Goal: Information Seeking & Learning: Find specific page/section

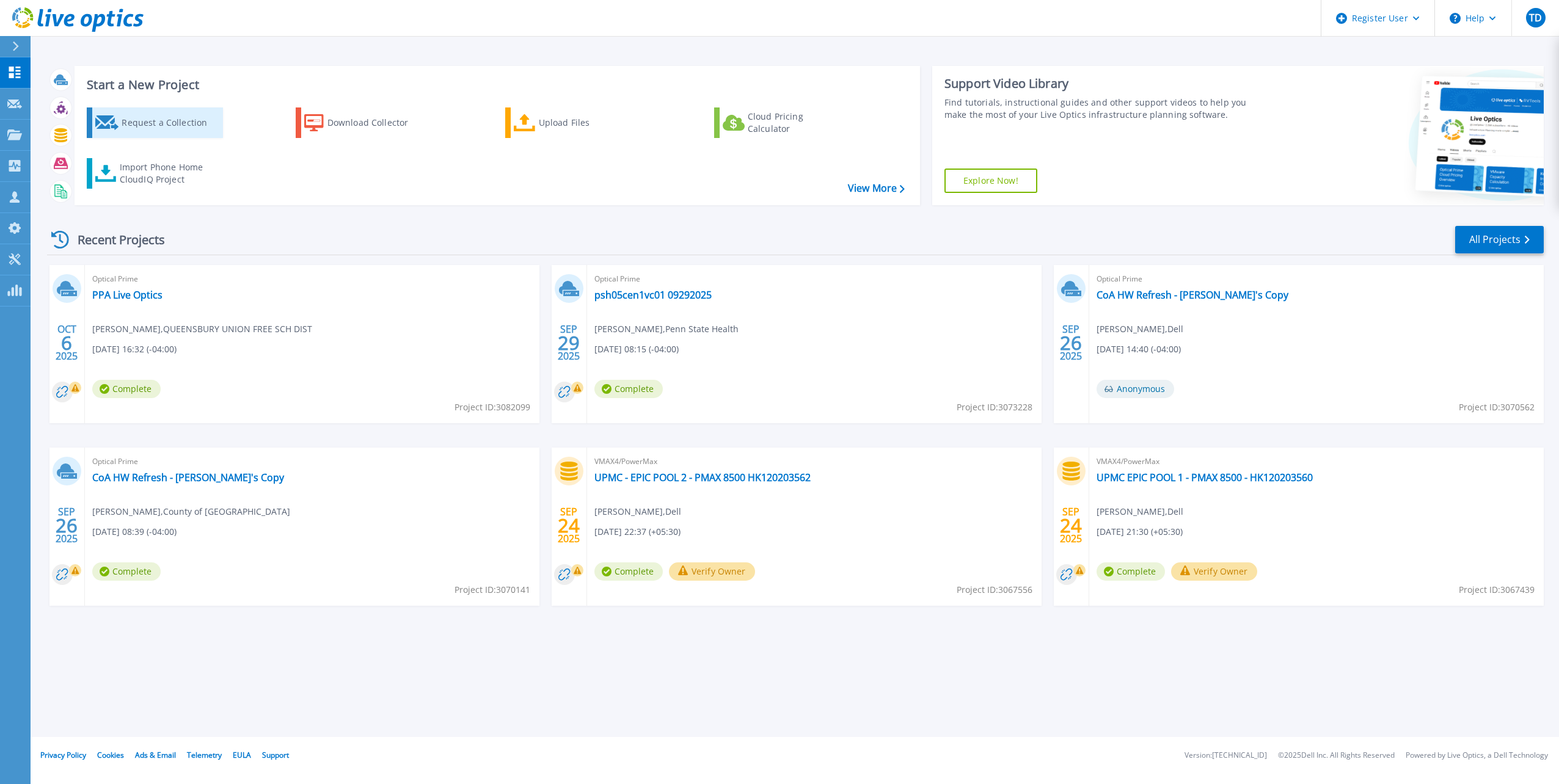
click at [139, 119] on div "Request a Collection" at bounding box center [171, 123] width 98 height 25
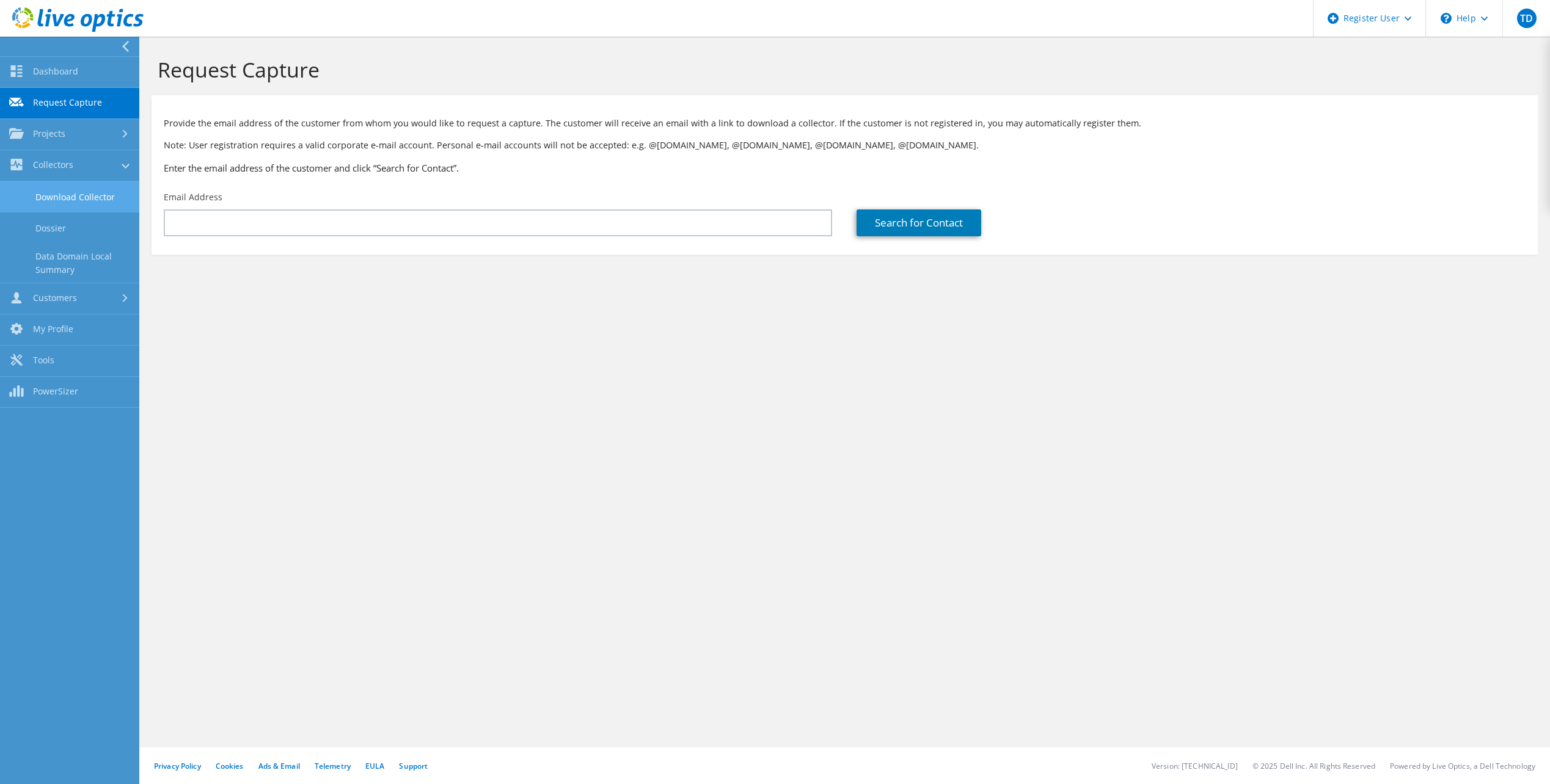
click at [57, 195] on link "Download Collector" at bounding box center [69, 197] width 139 height 31
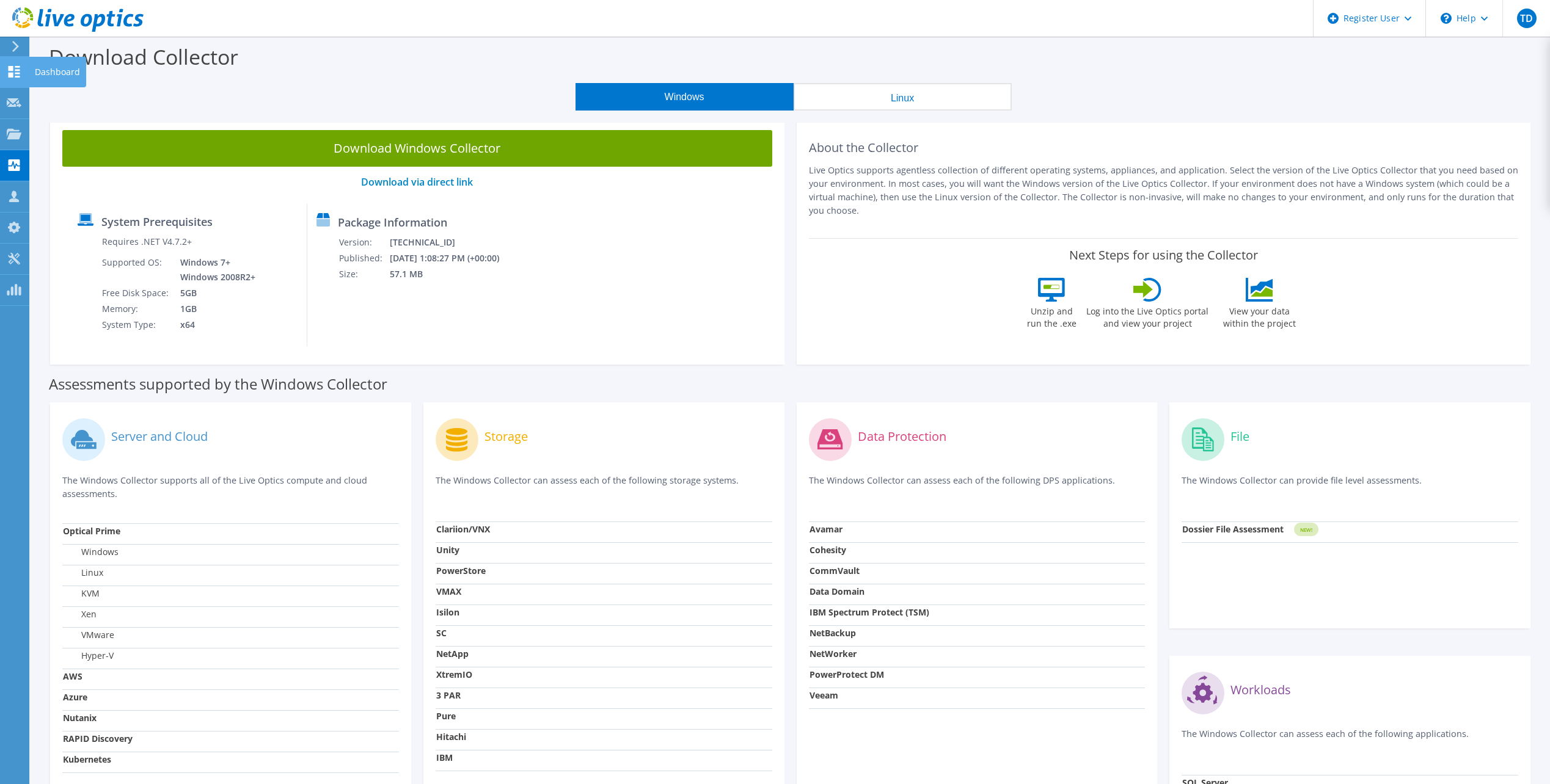
click at [20, 70] on icon at bounding box center [14, 72] width 14 height 12
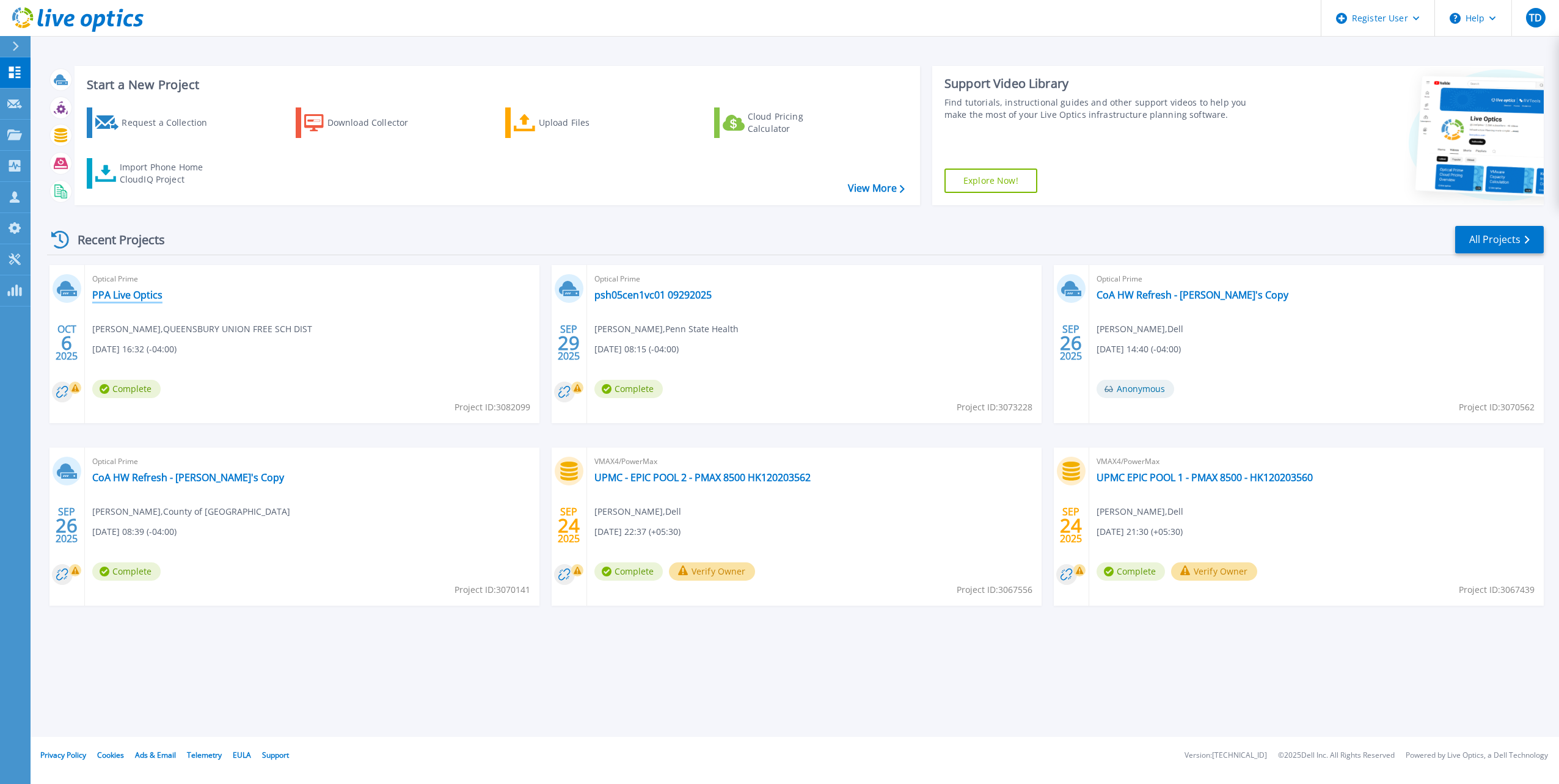
click at [133, 294] on link "PPA Live Optics" at bounding box center [127, 295] width 70 height 12
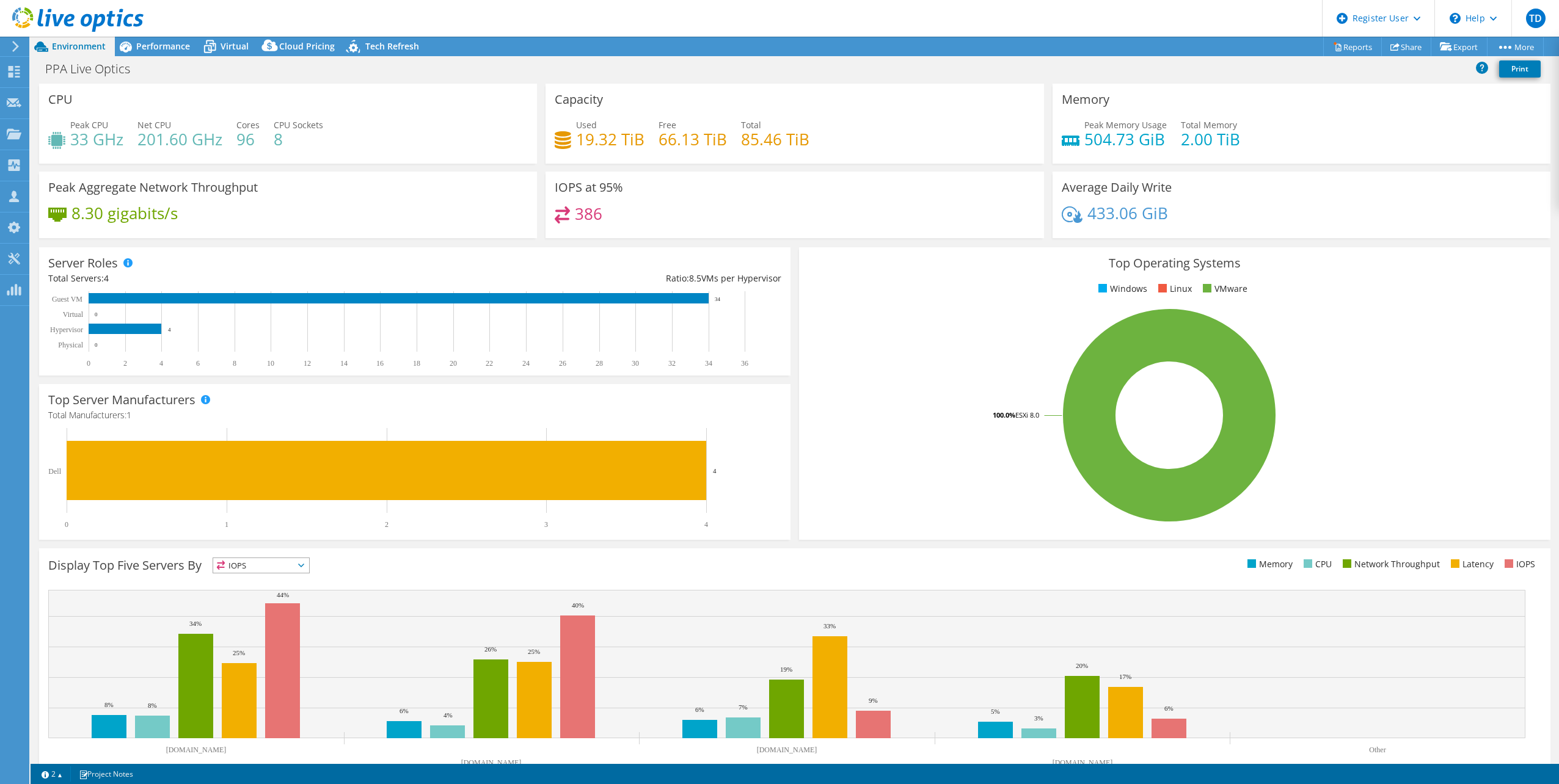
select select "USD"
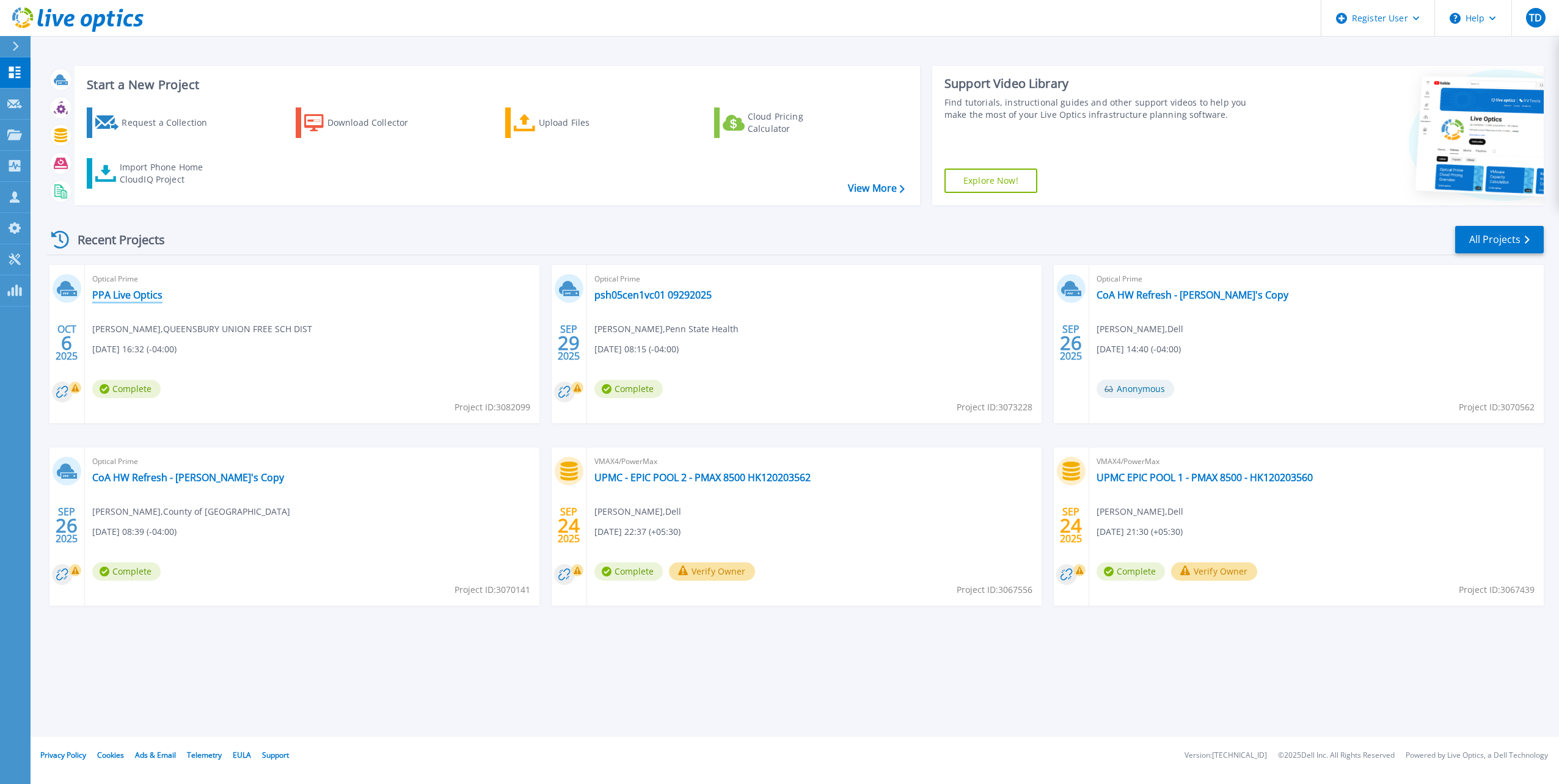
click at [115, 298] on link "PPA Live Optics" at bounding box center [127, 295] width 70 height 12
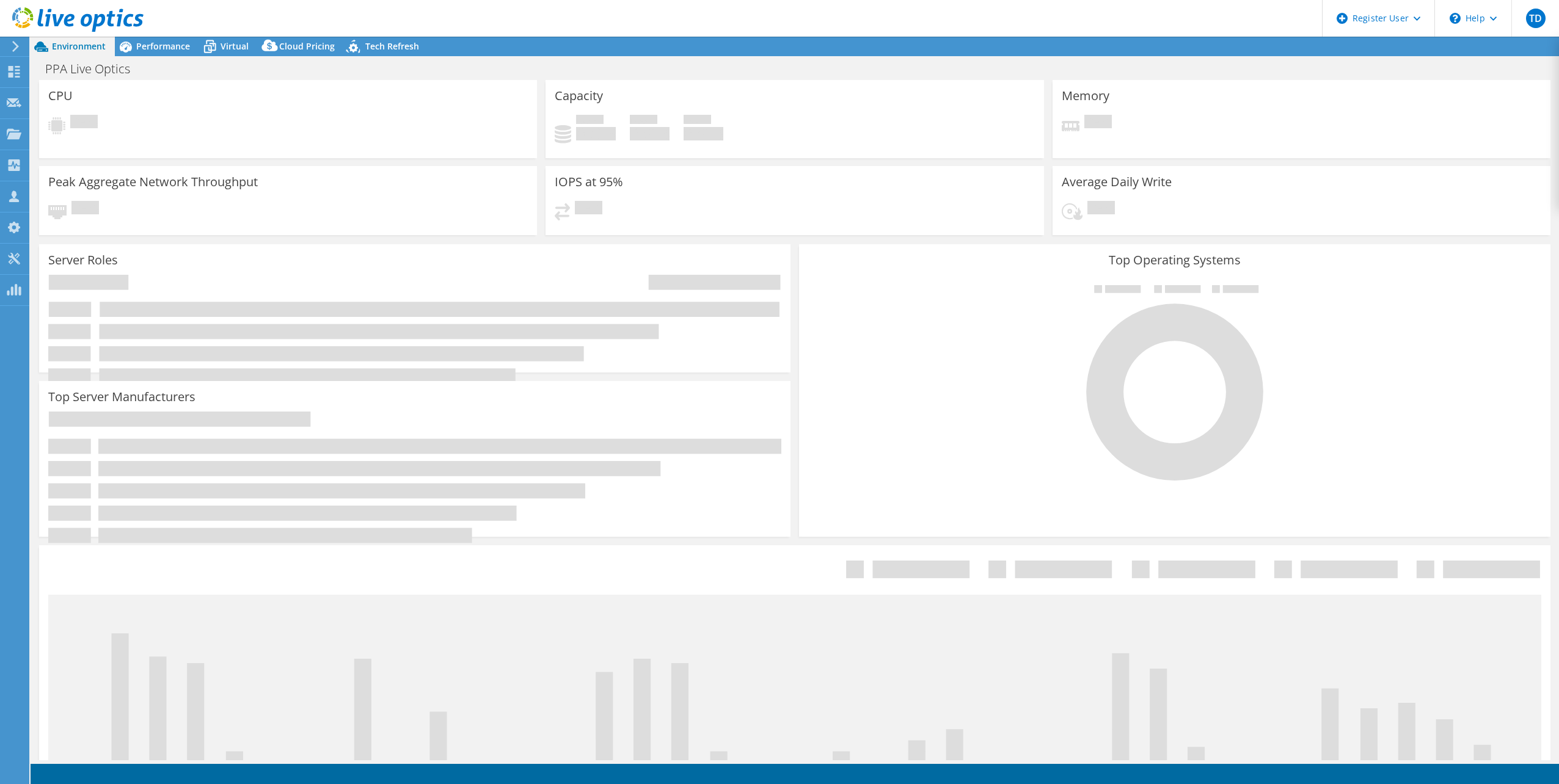
select select "USD"
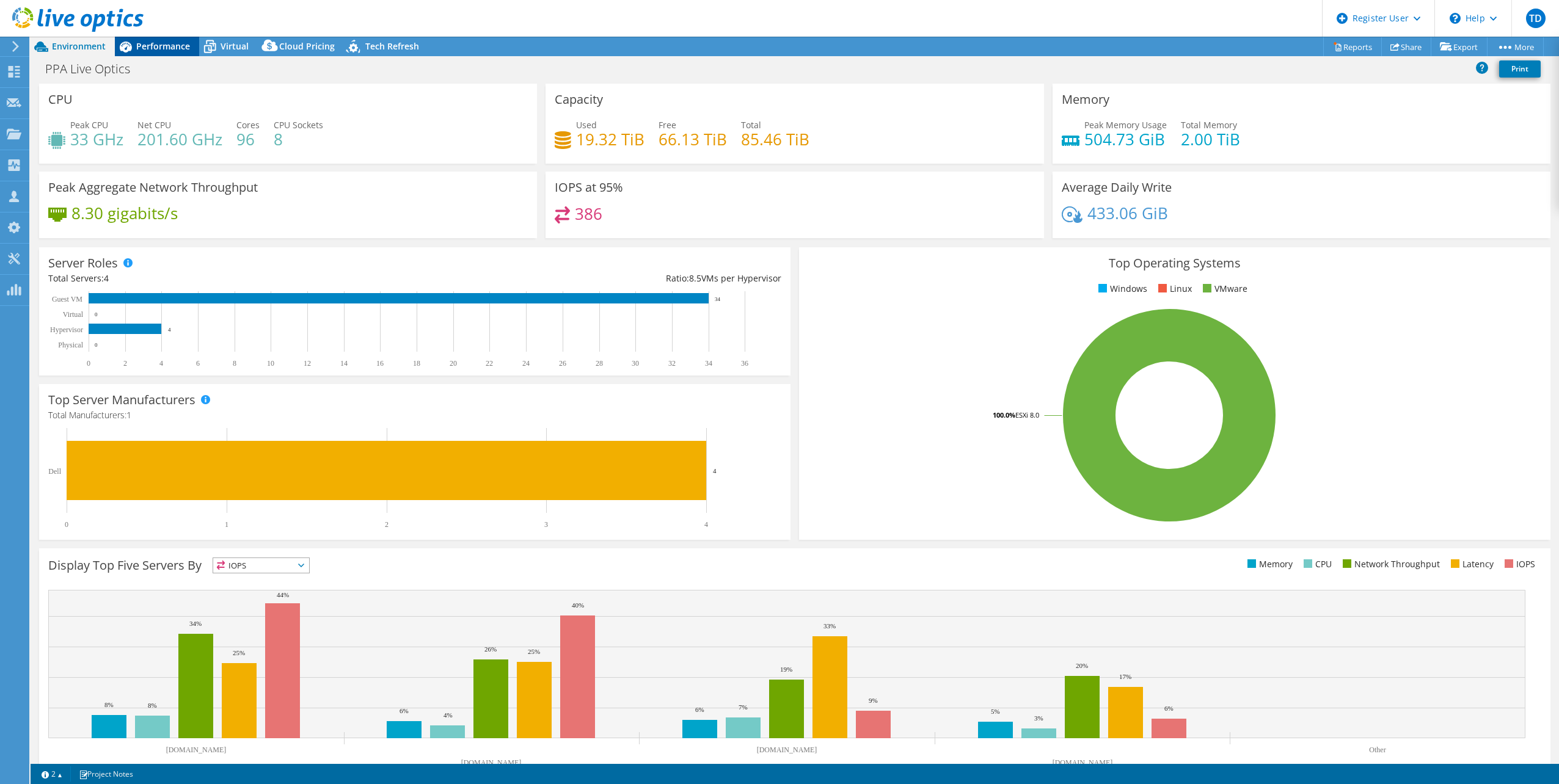
click at [155, 51] on span "Performance" at bounding box center [163, 46] width 54 height 12
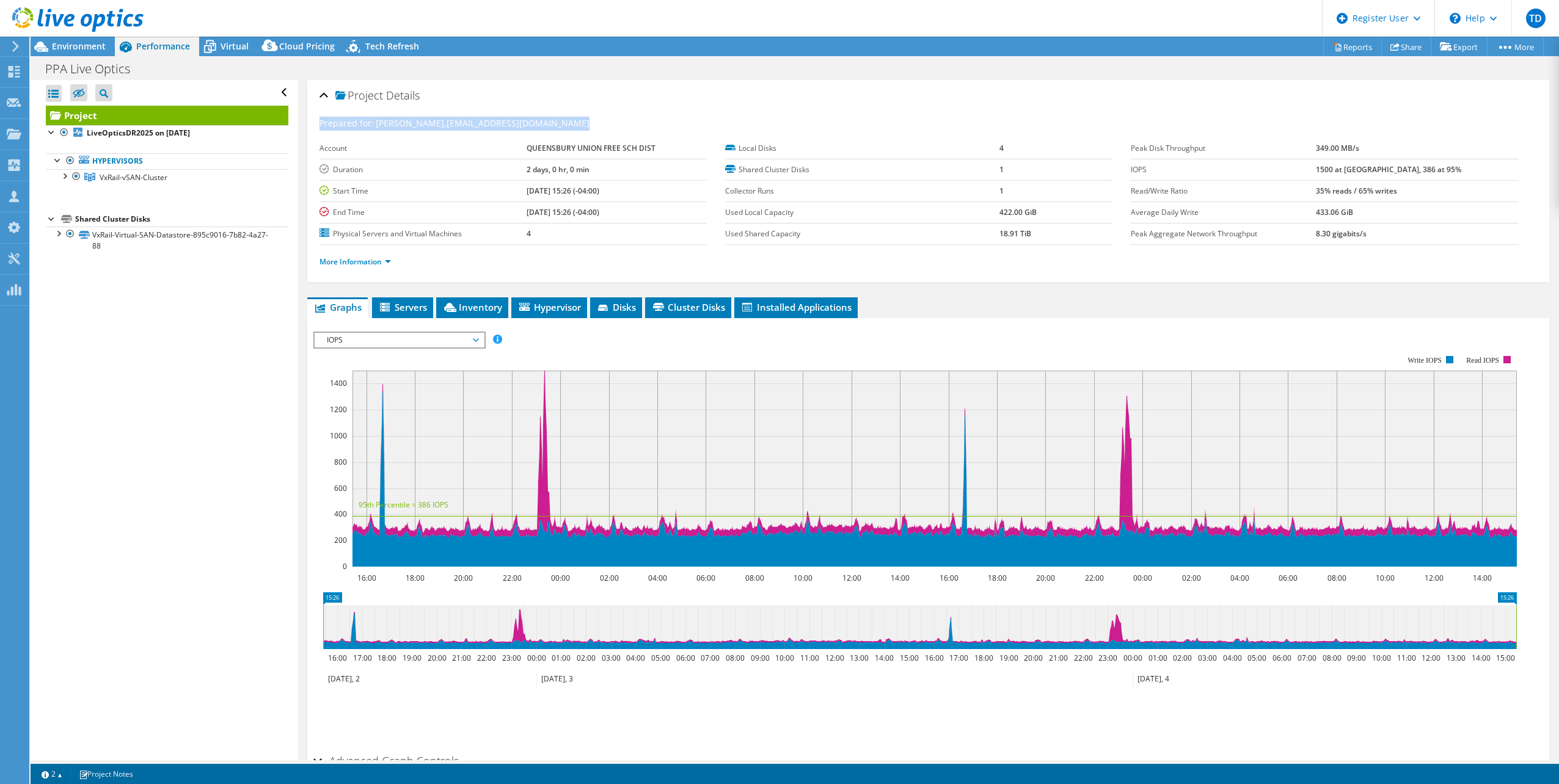
drag, startPoint x: 615, startPoint y: 115, endPoint x: 311, endPoint y: 120, distance: 304.0
click at [311, 120] on div "Project Details Prepared for: Bernie Capron, bcapron@queensburyschool.org Accou…" at bounding box center [929, 181] width 1243 height 202
copy div "Prepared for: Bernie Capron, bcapron@queensburyschool.org"
click at [12, 69] on use at bounding box center [14, 72] width 12 height 12
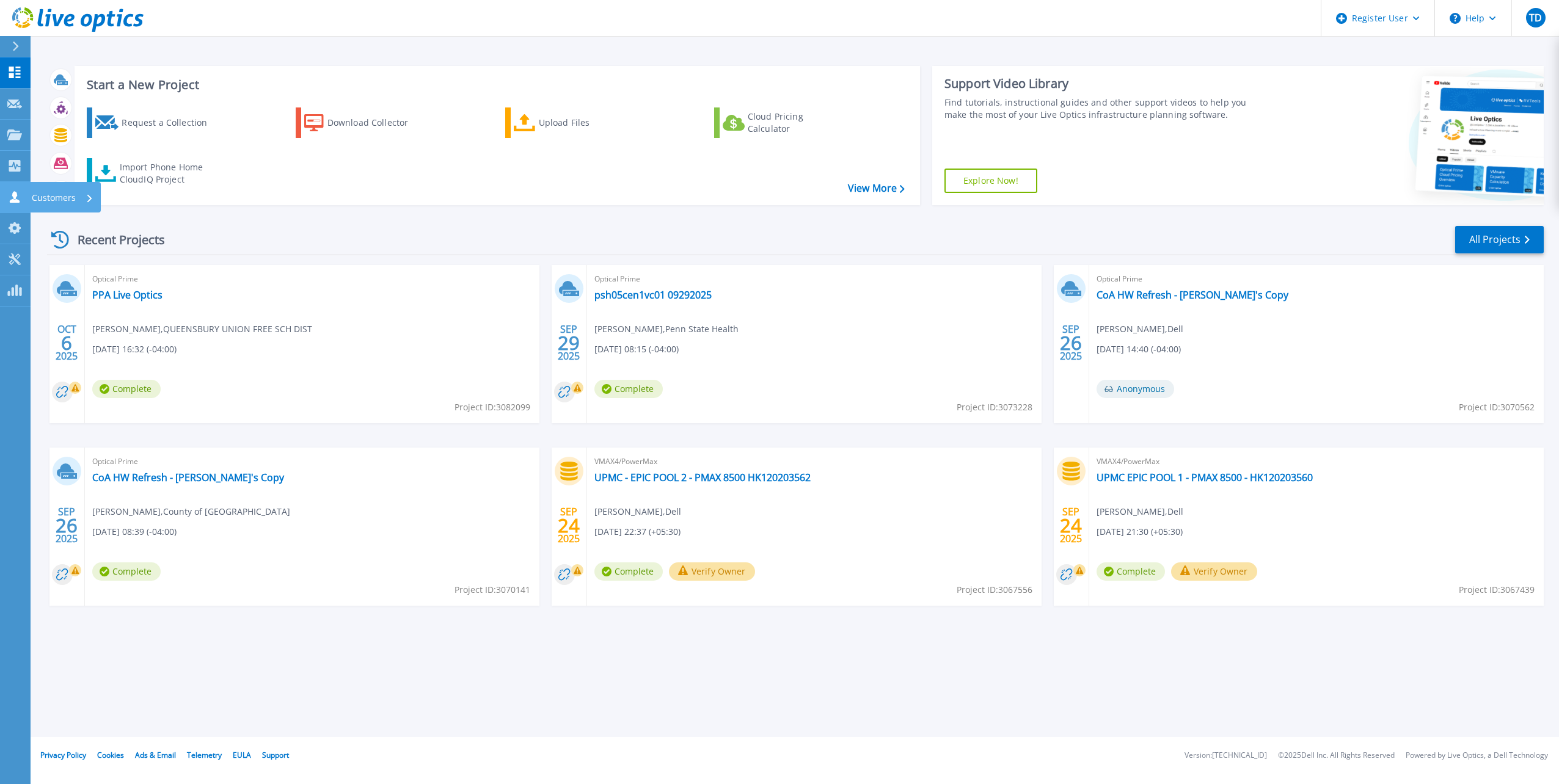
click at [25, 197] on link "Customers Customers" at bounding box center [15, 197] width 30 height 31
click at [307, 237] on div "Recent Projects All Projects" at bounding box center [795, 240] width 1497 height 30
click at [17, 136] on icon at bounding box center [14, 134] width 14 height 10
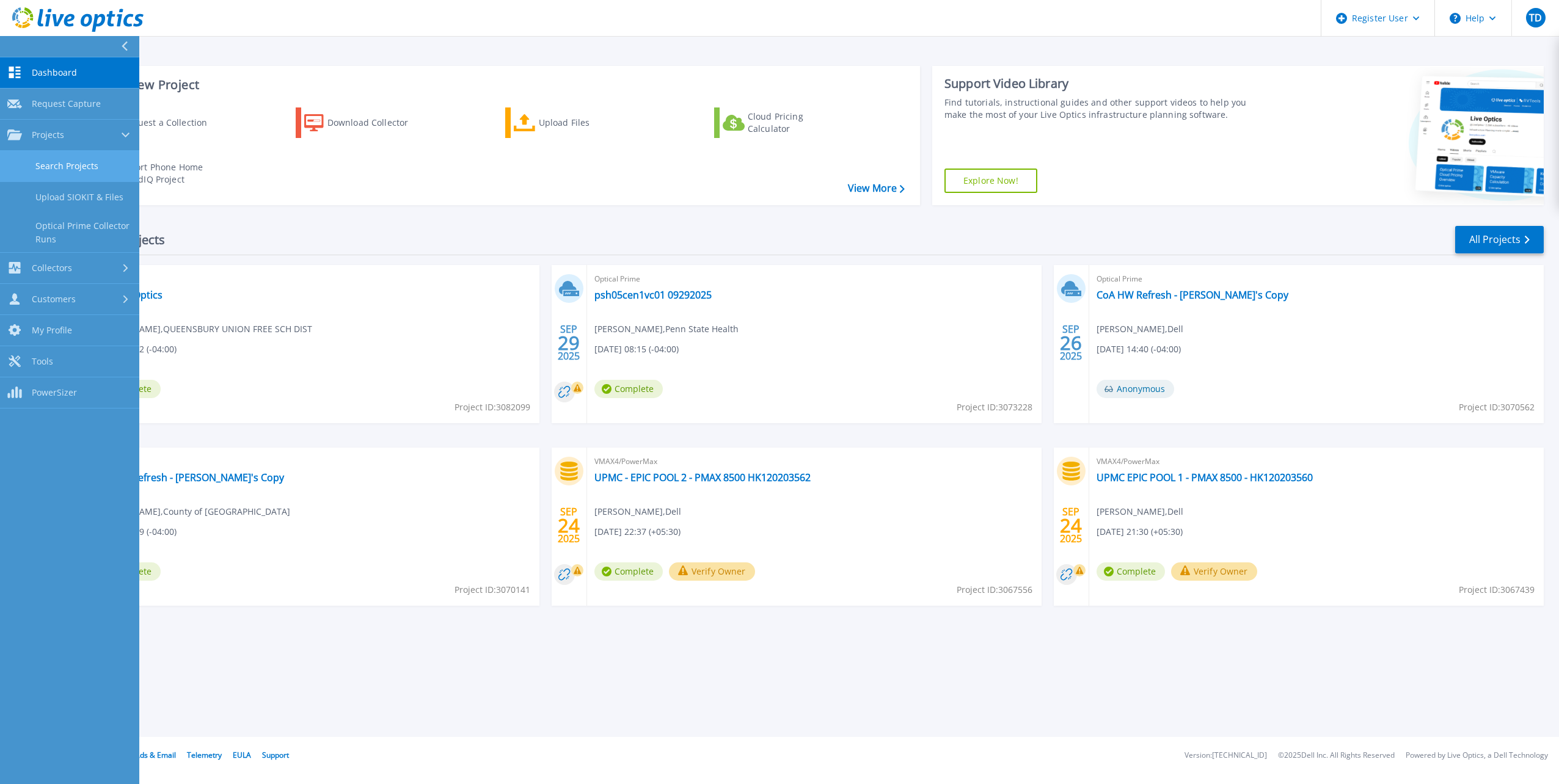
click at [89, 171] on link "Search Projects" at bounding box center [69, 166] width 139 height 31
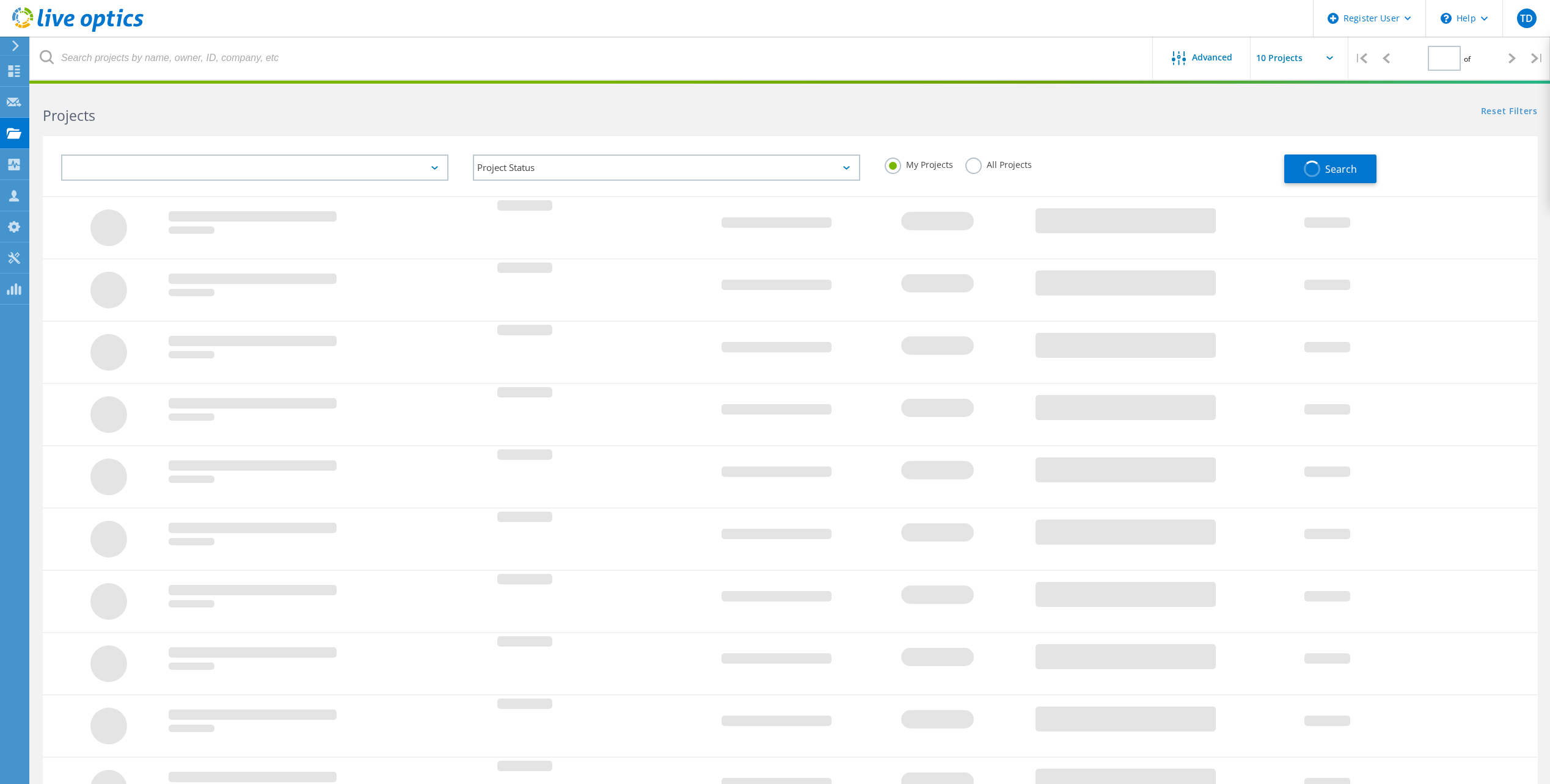
type input "1"
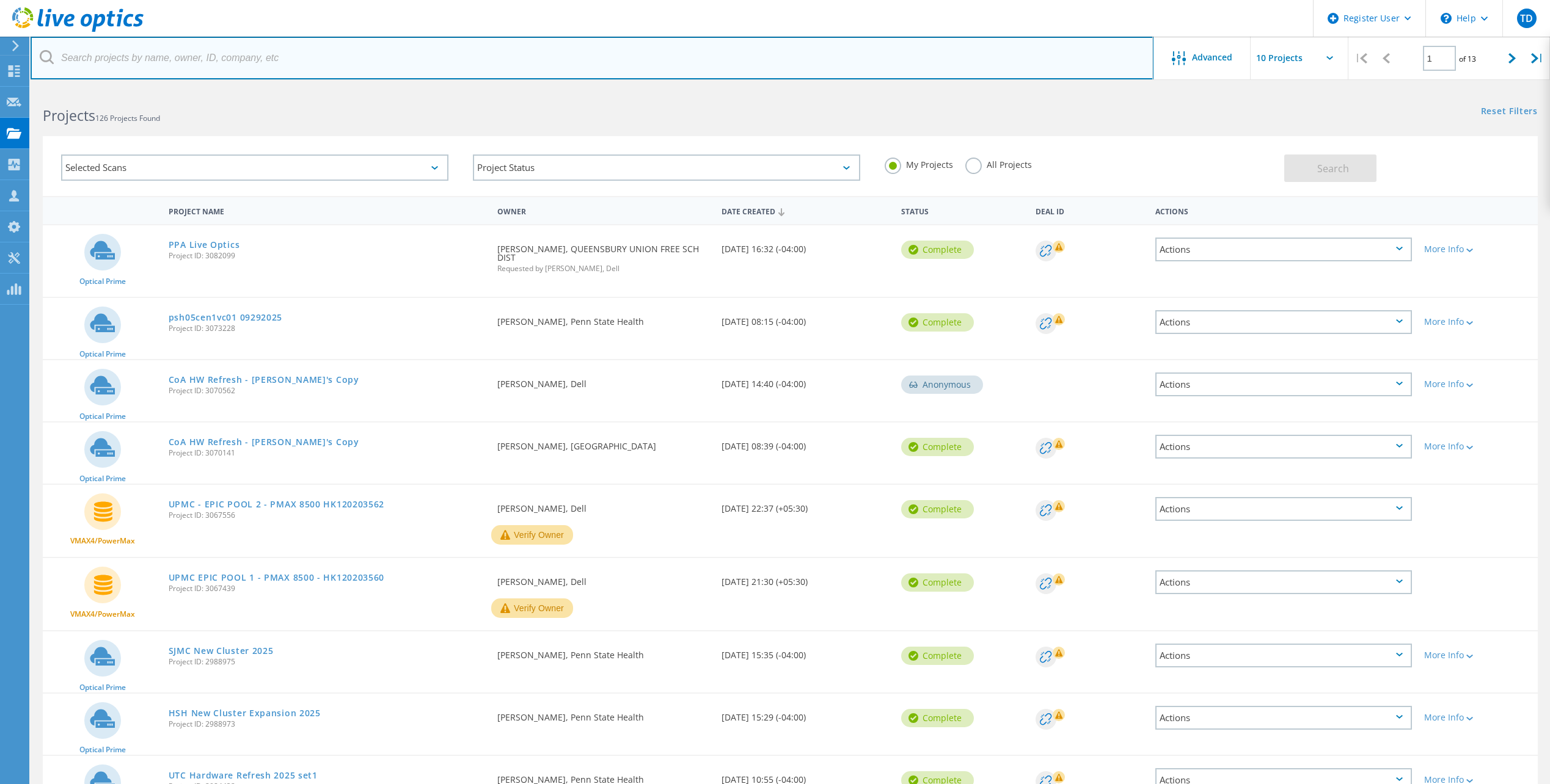
click at [225, 63] on input "text" at bounding box center [592, 58] width 1123 height 43
paste input "mailto:[EMAIL_ADDRESS][DOMAIN_NAME]"
drag, startPoint x: 92, startPoint y: 52, endPoint x: 86, endPoint y: 52, distance: 6.0
click at [86, 52] on input "mailto:[EMAIL_ADDRESS][DOMAIN_NAME]" at bounding box center [592, 58] width 1123 height 43
drag, startPoint x: 91, startPoint y: 56, endPoint x: 16, endPoint y: 51, distance: 75.2
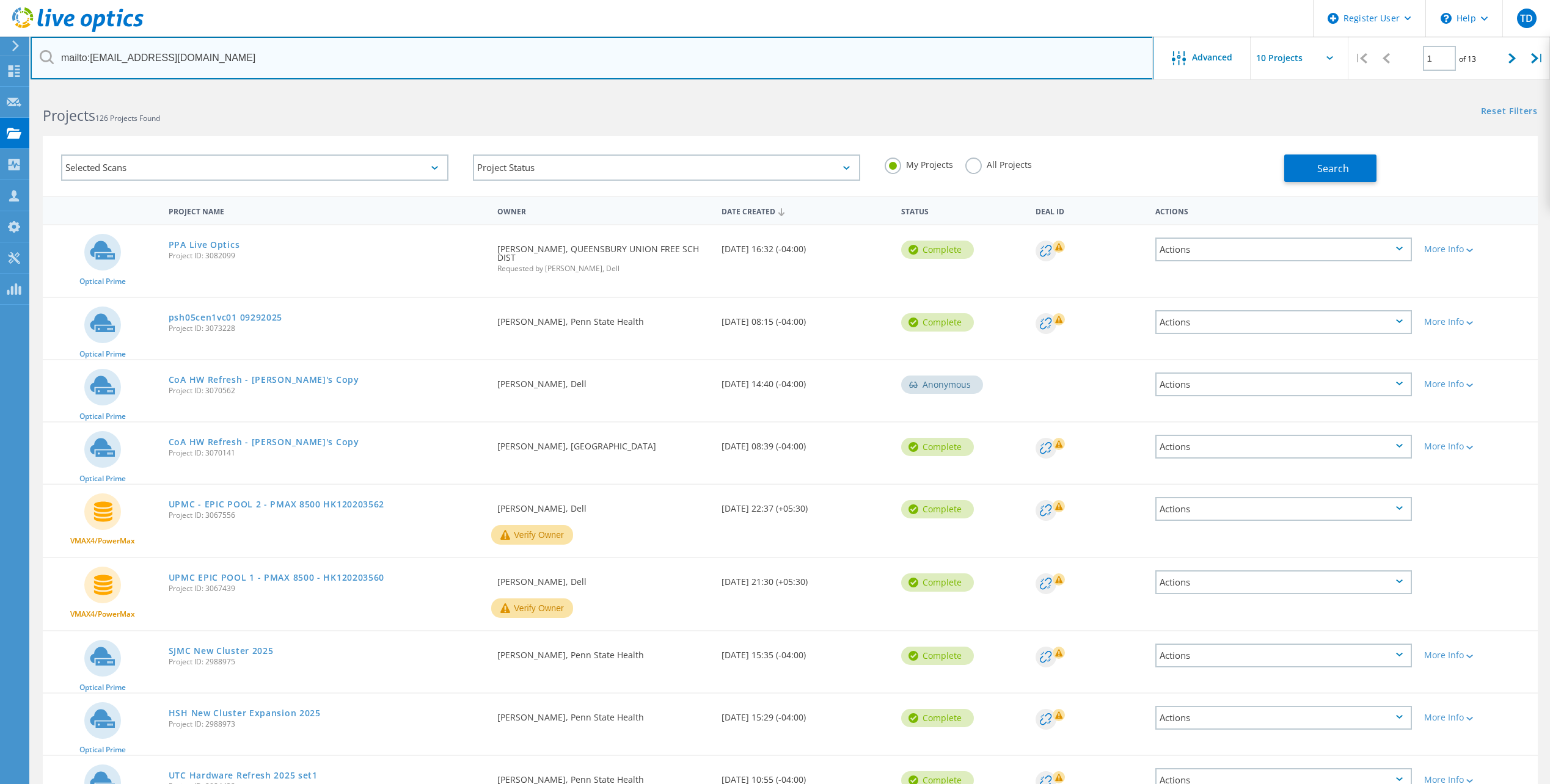
click at [16, 89] on div "Register User \n Help Explore Helpful Articles Contact Support TD Dell User Tho…" at bounding box center [775, 508] width 1550 height 840
drag, startPoint x: 89, startPoint y: 55, endPoint x: 26, endPoint y: 51, distance: 63.1
click at [26, 89] on div "Register User \n Help Explore Helpful Articles Contact Support TD Dell User Tho…" at bounding box center [775, 508] width 1550 height 840
drag, startPoint x: 259, startPoint y: 60, endPoint x: -3, endPoint y: 69, distance: 262.2
click at [0, 69] on html "Register User \n Help Explore Helpful Articles Contact Support TD Dell User Tho…" at bounding box center [775, 464] width 1550 height 928
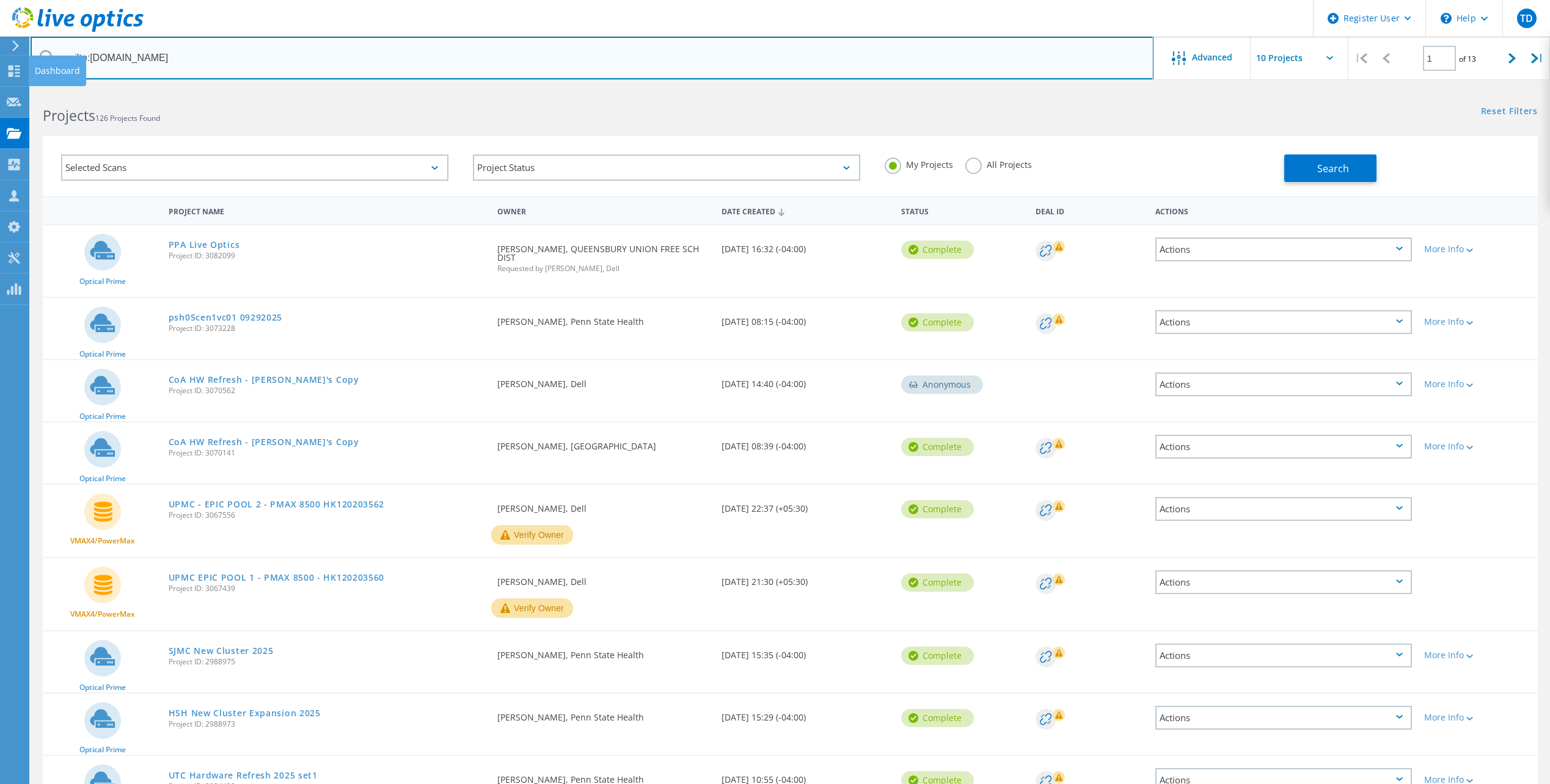
paste input "rdeasy@pi"
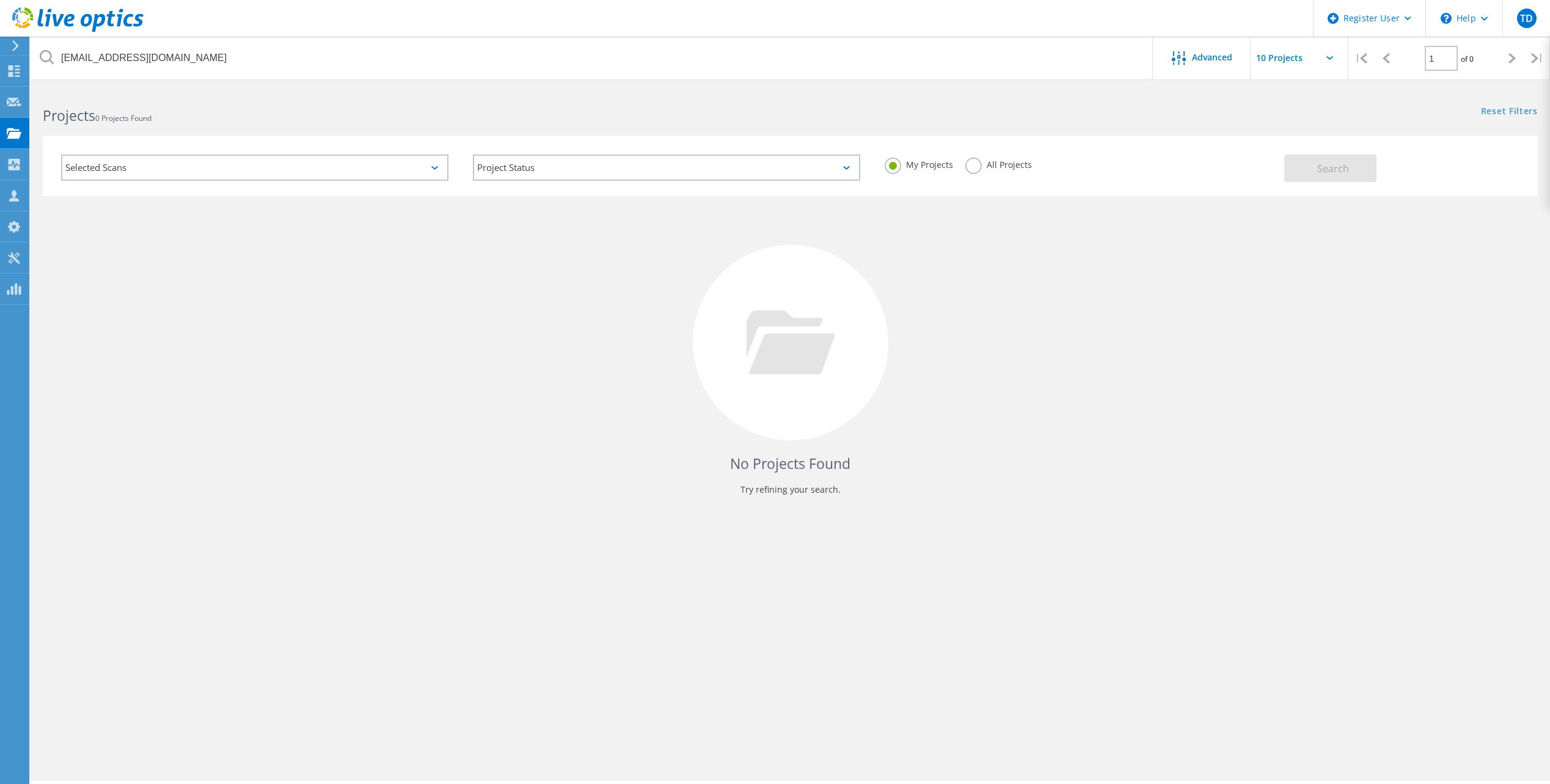
click at [948, 163] on label "My Projects" at bounding box center [918, 163] width 68 height 12
click at [0, 0] on input "My Projects" at bounding box center [0, 0] width 0 height 0
click at [991, 166] on label "All Projects" at bounding box center [998, 163] width 67 height 12
click at [0, 0] on input "All Projects" at bounding box center [0, 0] width 0 height 0
click at [1311, 160] on button "Search" at bounding box center [1331, 168] width 92 height 28
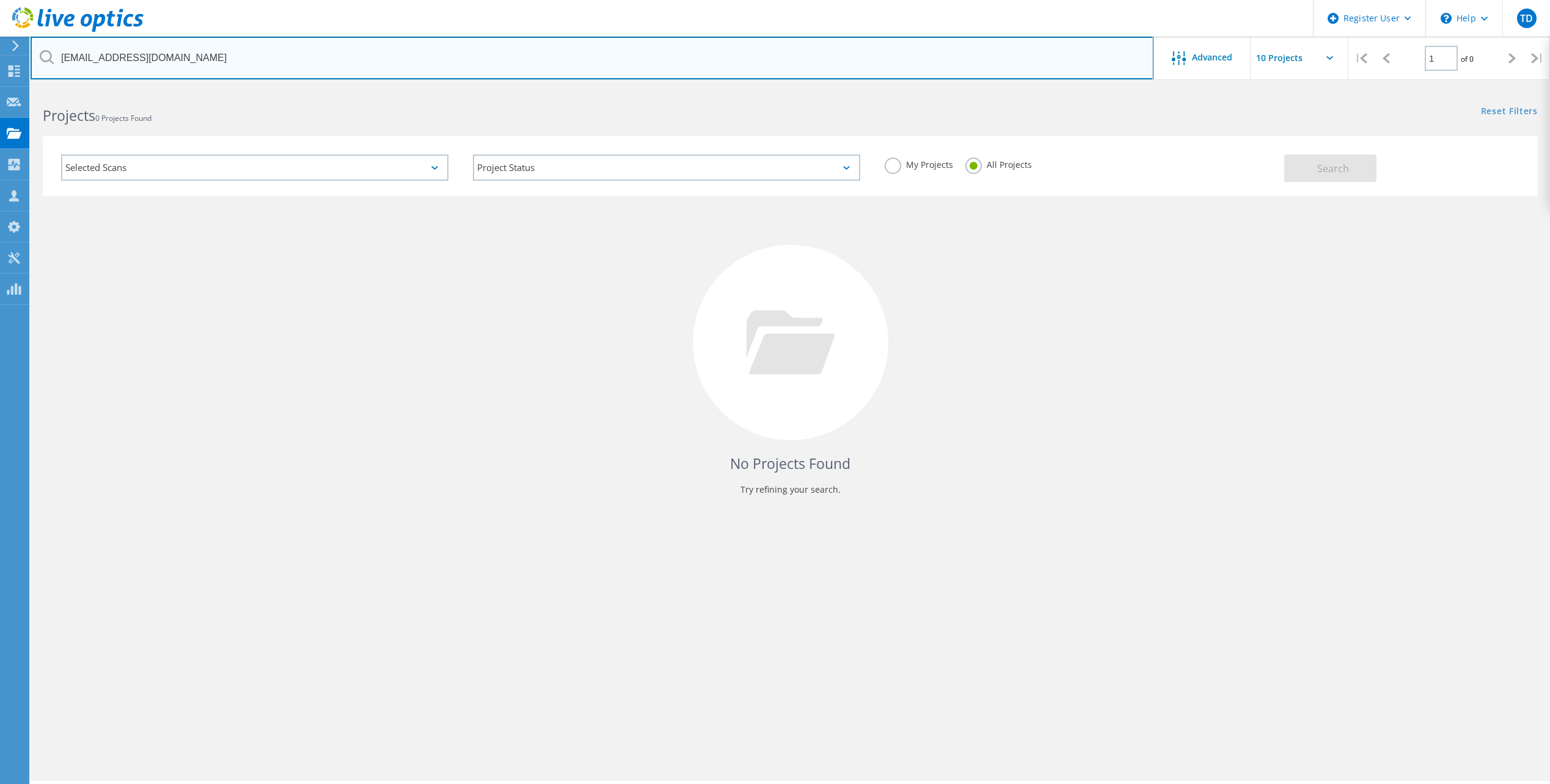
click at [195, 56] on input "[EMAIL_ADDRESS][DOMAIN_NAME]" at bounding box center [592, 58] width 1123 height 43
drag, startPoint x: 228, startPoint y: 58, endPoint x: -3, endPoint y: 61, distance: 231.0
click at [0, 61] on html "Register User \n Help Explore Helpful Articles Contact Support TD Dell User Tho…" at bounding box center [775, 409] width 1550 height 818
paste input "mailto:smcnaugher"
type input "[EMAIL_ADDRESS][DOMAIN_NAME]"
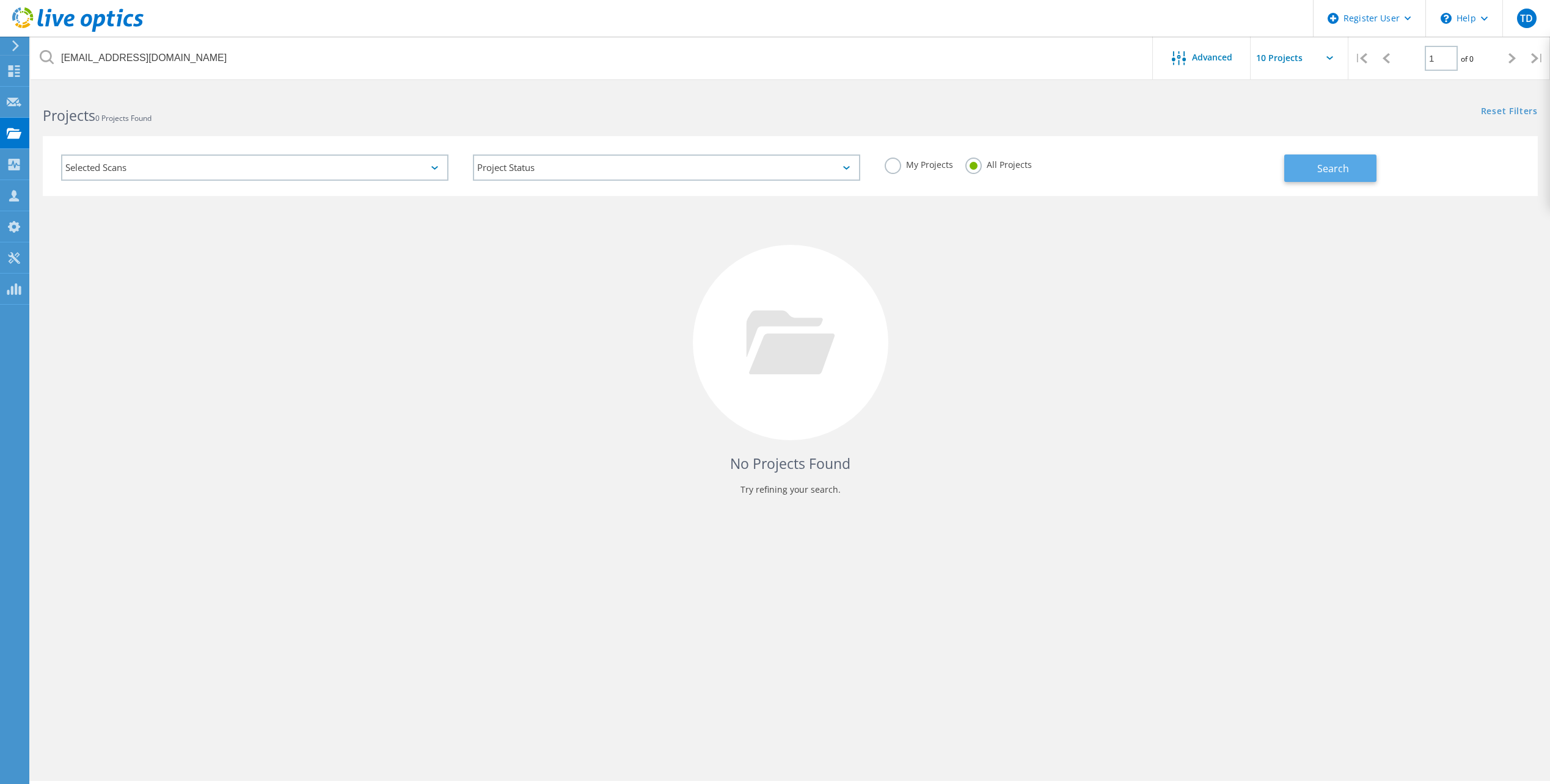
click at [1346, 167] on span "Search" at bounding box center [1333, 168] width 32 height 14
